Goal: Transaction & Acquisition: Purchase product/service

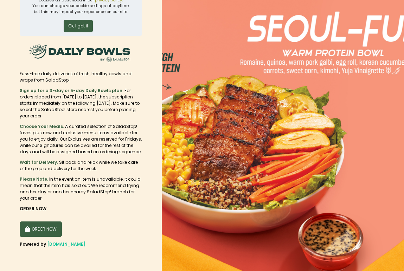
scroll to position [23, 0]
click at [36, 229] on button "ORDER NOW" at bounding box center [41, 228] width 42 height 15
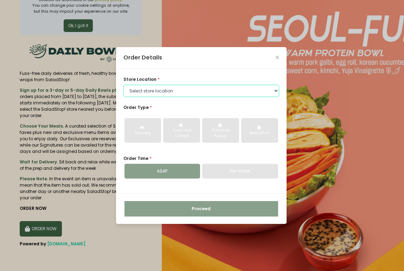
click at [147, 90] on select "Select store location [GEOGRAPHIC_DATA] [PERSON_NAME][GEOGRAPHIC_DATA] [GEOGRAP…" at bounding box center [202, 91] width 156 height 13
select select "6216e554a1873057bf703a14"
click at [124, 85] on select "Select store location [GEOGRAPHIC_DATA] [PERSON_NAME][GEOGRAPHIC_DATA] [GEOGRAP…" at bounding box center [202, 91] width 156 height 13
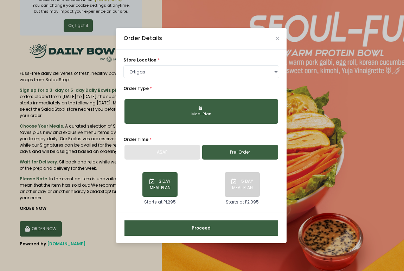
click at [146, 151] on div "ASAP" at bounding box center [163, 152] width 76 height 15
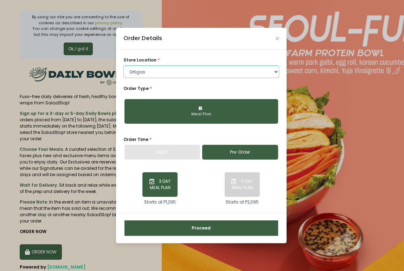
click at [194, 73] on select "Select store location [GEOGRAPHIC_DATA] [PERSON_NAME][GEOGRAPHIC_DATA] [GEOGRAP…" at bounding box center [202, 71] width 156 height 13
click at [257, 49] on div "Order Details" at bounding box center [201, 39] width 171 height 22
click at [164, 155] on div "ASAP" at bounding box center [163, 152] width 76 height 15
click at [166, 115] on div "Meal Plan" at bounding box center [201, 115] width 145 height 6
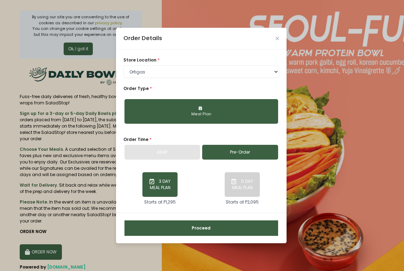
click at [166, 115] on div "Meal Plan" at bounding box center [201, 115] width 145 height 6
drag, startPoint x: 174, startPoint y: 113, endPoint x: 226, endPoint y: 90, distance: 57.4
click at [175, 113] on div "Meal Plan" at bounding box center [201, 115] width 145 height 6
click at [275, 38] on div "Order Details" at bounding box center [201, 39] width 171 height 22
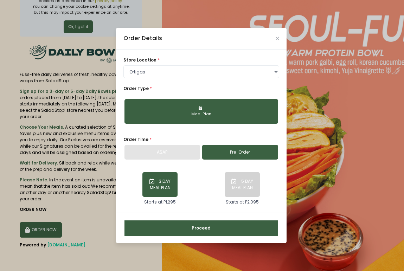
scroll to position [23, 0]
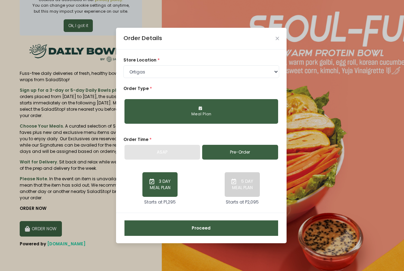
drag, startPoint x: 280, startPoint y: 37, endPoint x: 252, endPoint y: 37, distance: 28.5
click at [277, 37] on div "Order Details" at bounding box center [201, 39] width 171 height 22
